Goal: Check status: Check status

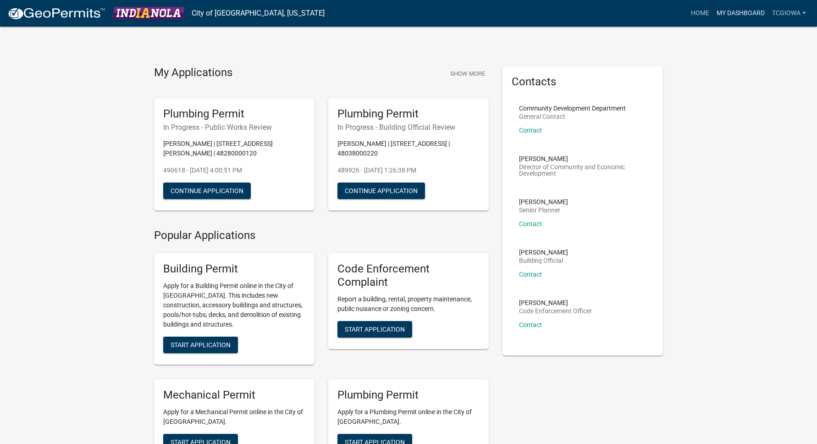
click at [725, 11] on link "My Dashboard" at bounding box center [740, 13] width 55 height 17
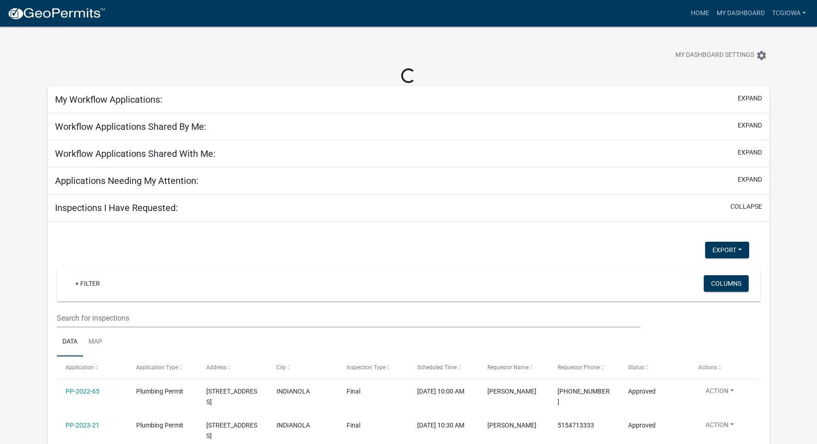
select select "3: 100"
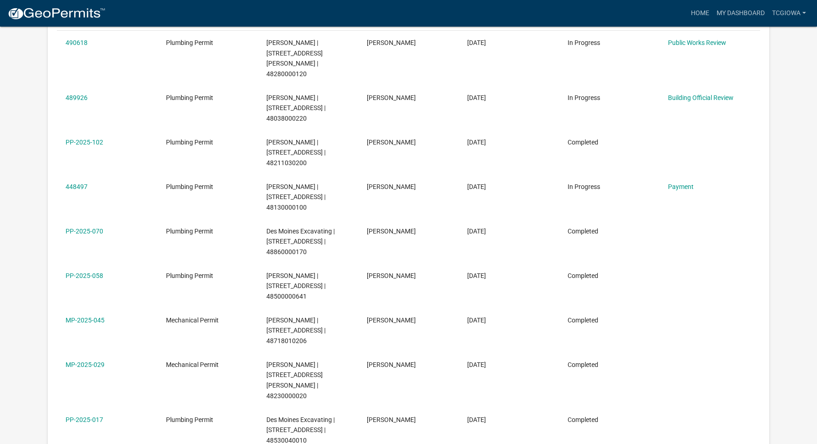
scroll to position [164, 0]
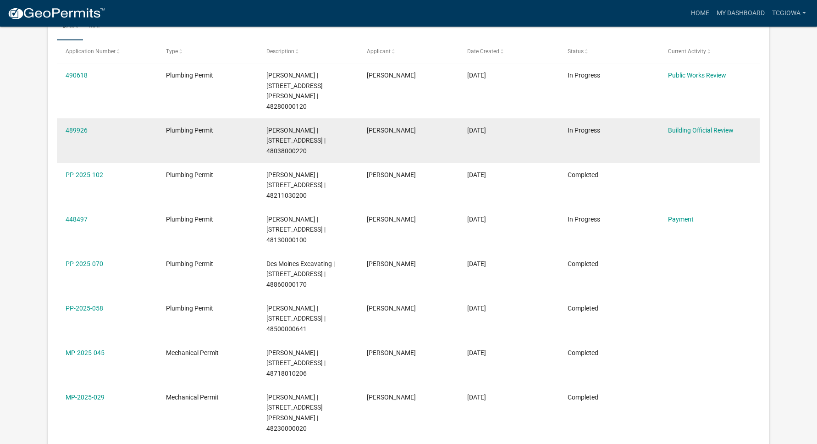
click at [240, 118] on datatable-body-cell "Plumbing Permit" at bounding box center [207, 140] width 100 height 44
click at [320, 126] on span "[PERSON_NAME] | [STREET_ADDRESS] | 48038000220" at bounding box center [295, 140] width 59 height 28
drag, startPoint x: 84, startPoint y: 111, endPoint x: 93, endPoint y: 120, distance: 12.3
click at [84, 126] on link "489926" at bounding box center [77, 129] width 22 height 7
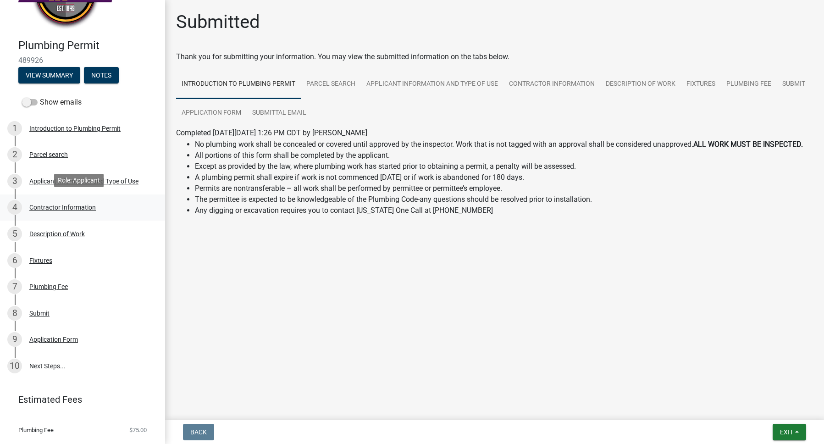
scroll to position [49, 0]
